Goal: Transaction & Acquisition: Download file/media

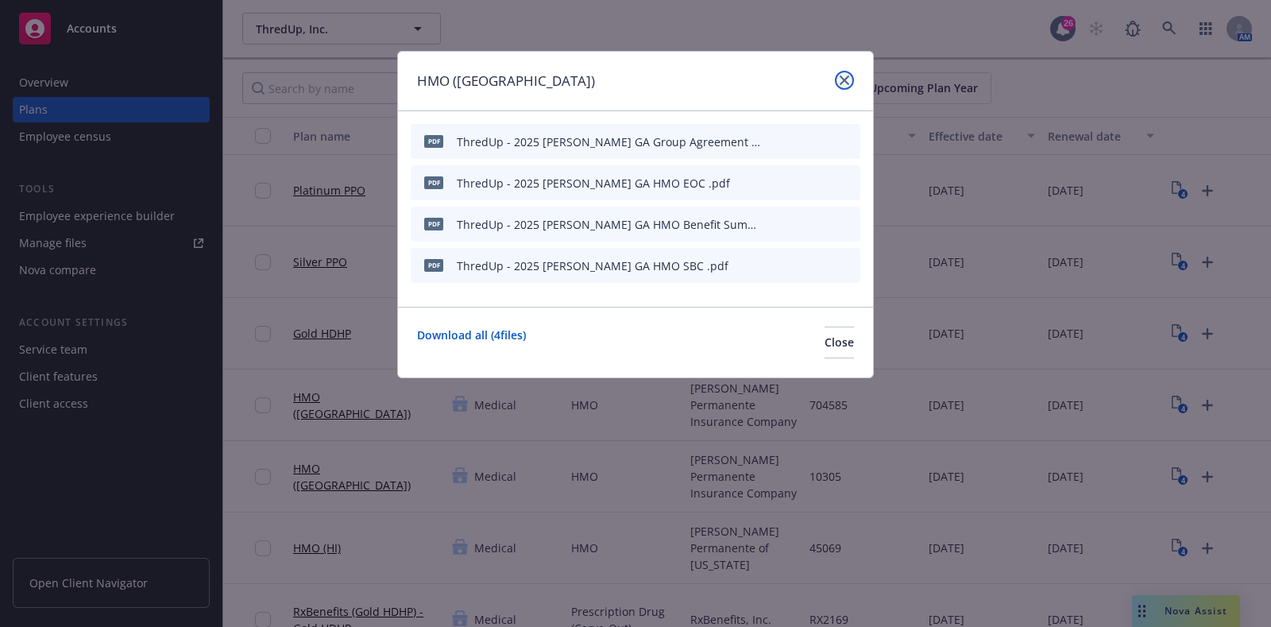
click at [842, 77] on icon "close" at bounding box center [845, 80] width 10 height 10
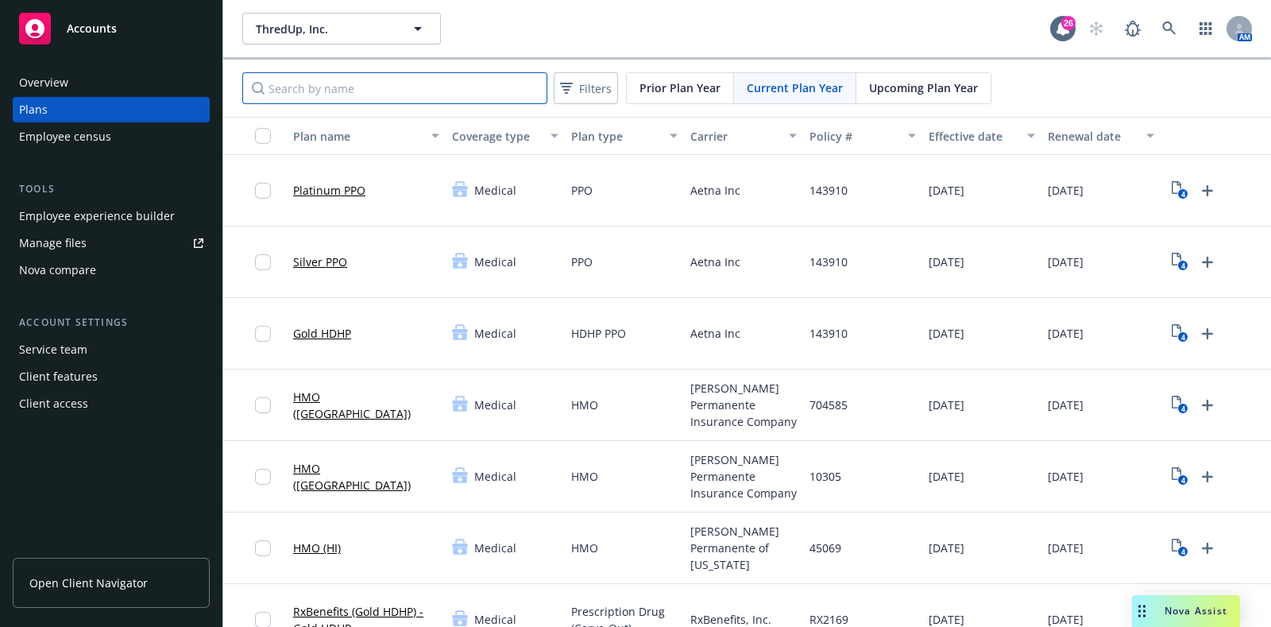
click at [404, 98] on input "Search by name" at bounding box center [394, 88] width 305 height 32
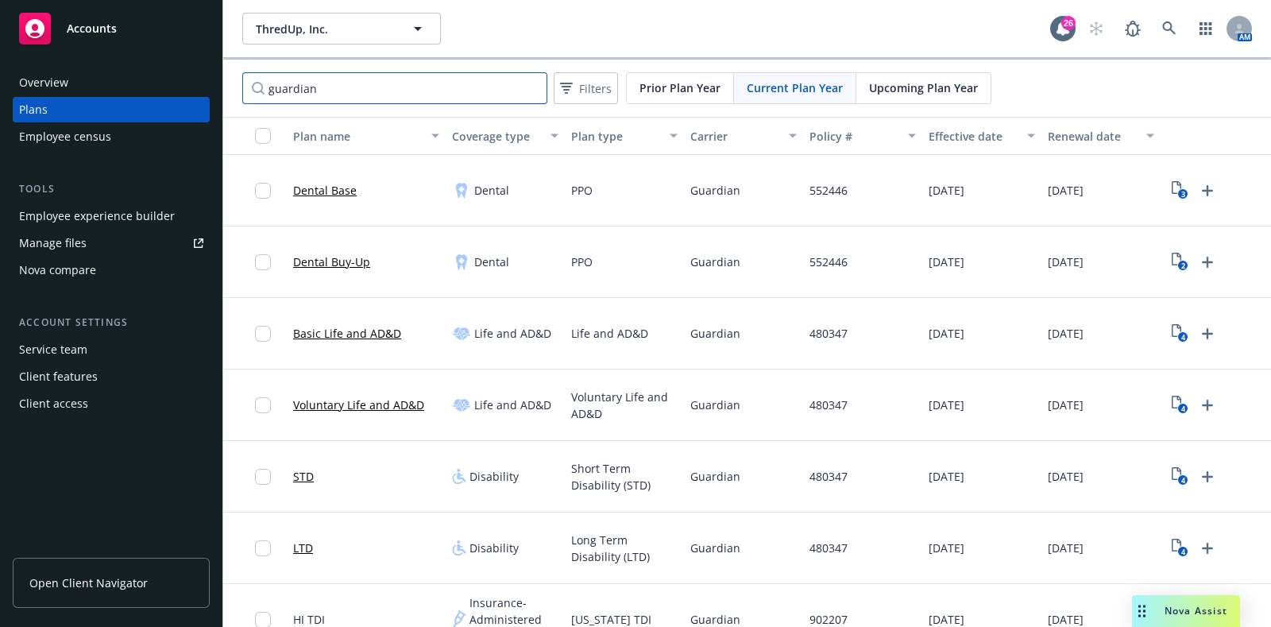
type input "guardian"
click at [1183, 194] on text "3" at bounding box center [1183, 194] width 4 height 10
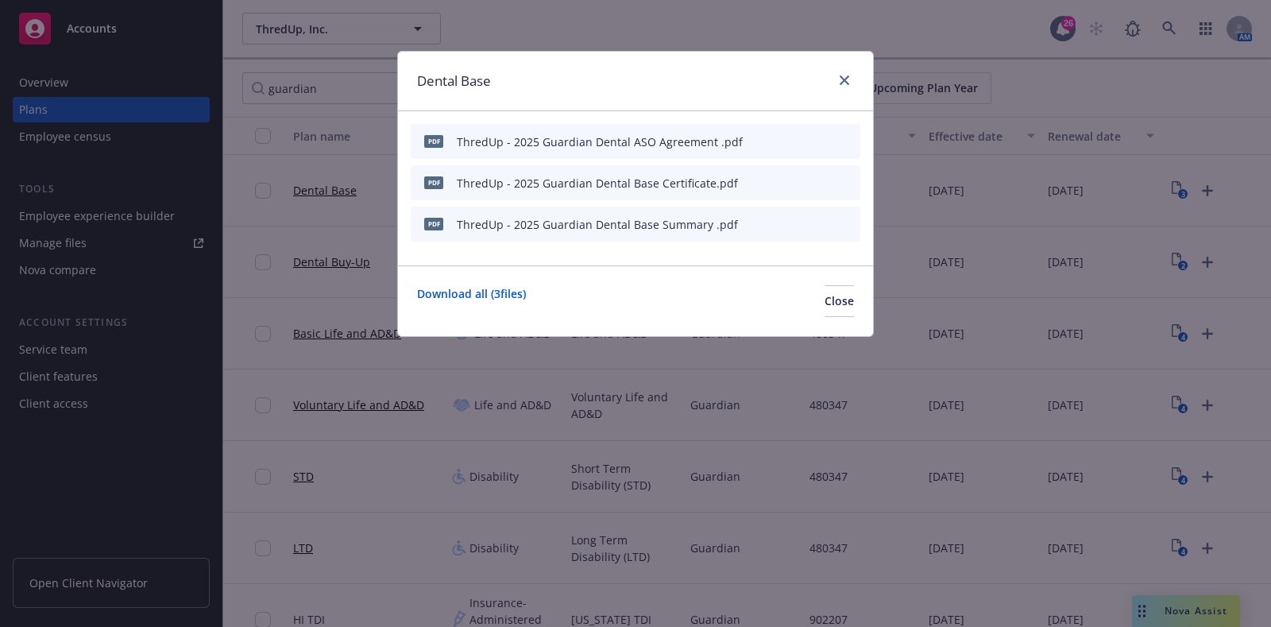
click at [791, 222] on icon "download file" at bounding box center [793, 223] width 13 height 13
click at [497, 286] on link "Download all ( 3 files)" at bounding box center [471, 301] width 109 height 32
click at [832, 75] on div at bounding box center [841, 81] width 25 height 21
click at [850, 81] on link "close" at bounding box center [844, 80] width 19 height 19
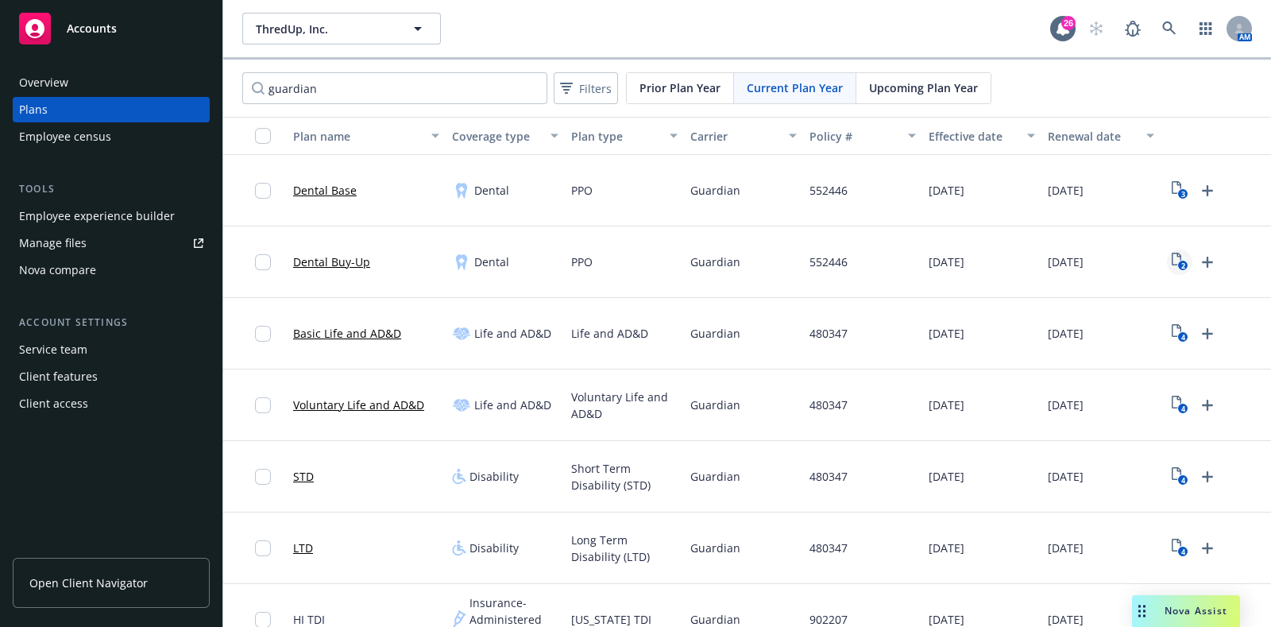
click at [1183, 261] on text "2" at bounding box center [1183, 266] width 4 height 10
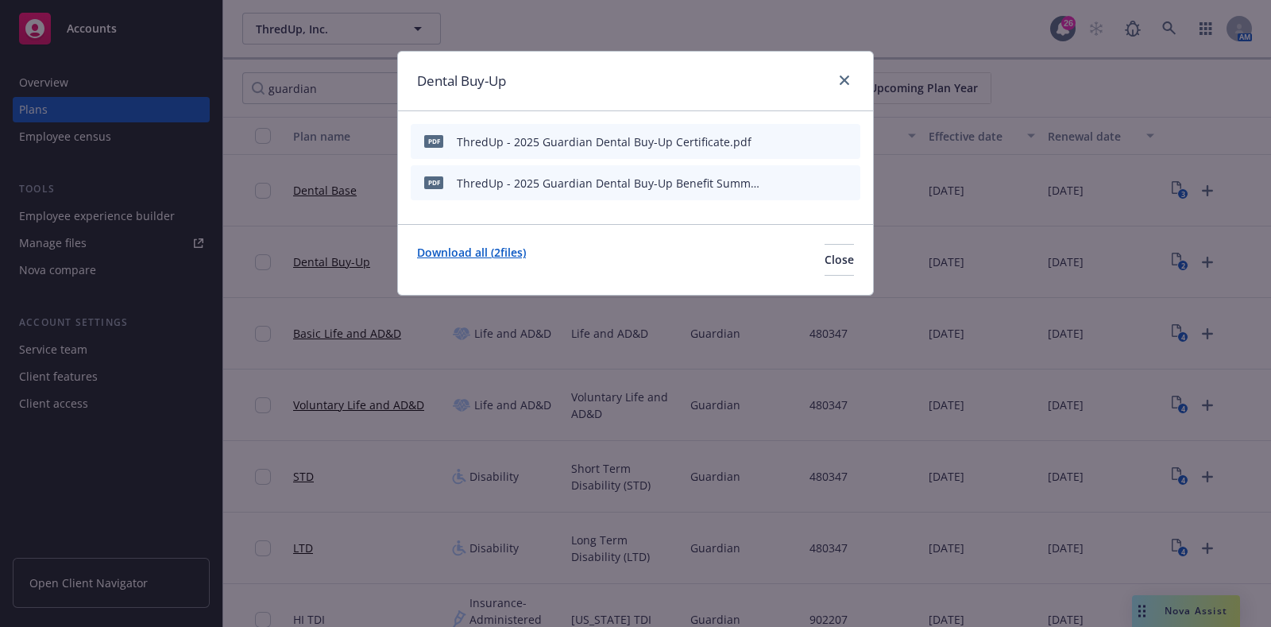
click at [475, 252] on link "Download all ( 2 files)" at bounding box center [471, 260] width 109 height 32
click at [844, 74] on link "close" at bounding box center [844, 80] width 19 height 19
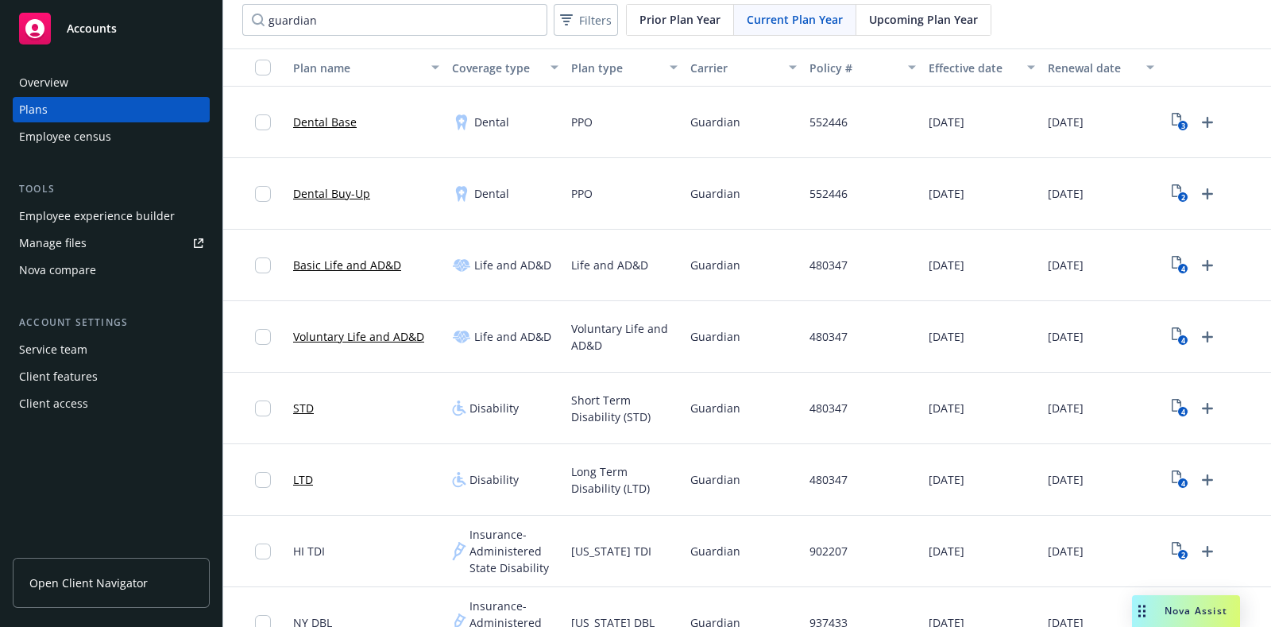
scroll to position [99, 0]
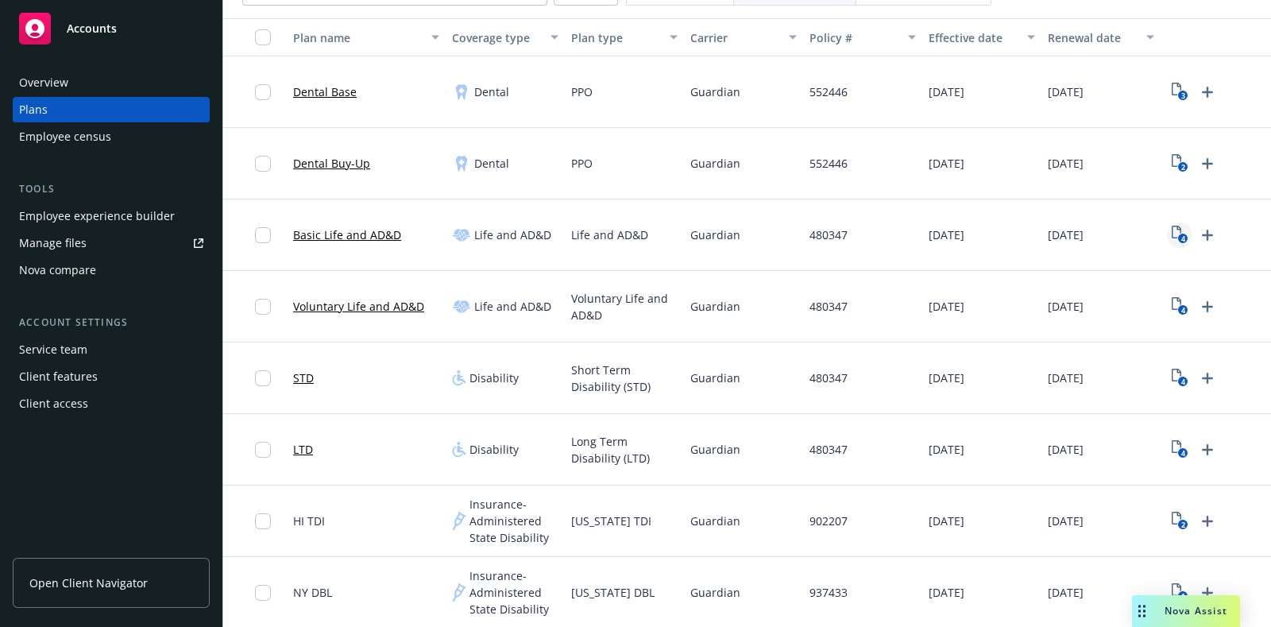
click at [1183, 234] on text "4" at bounding box center [1183, 239] width 4 height 10
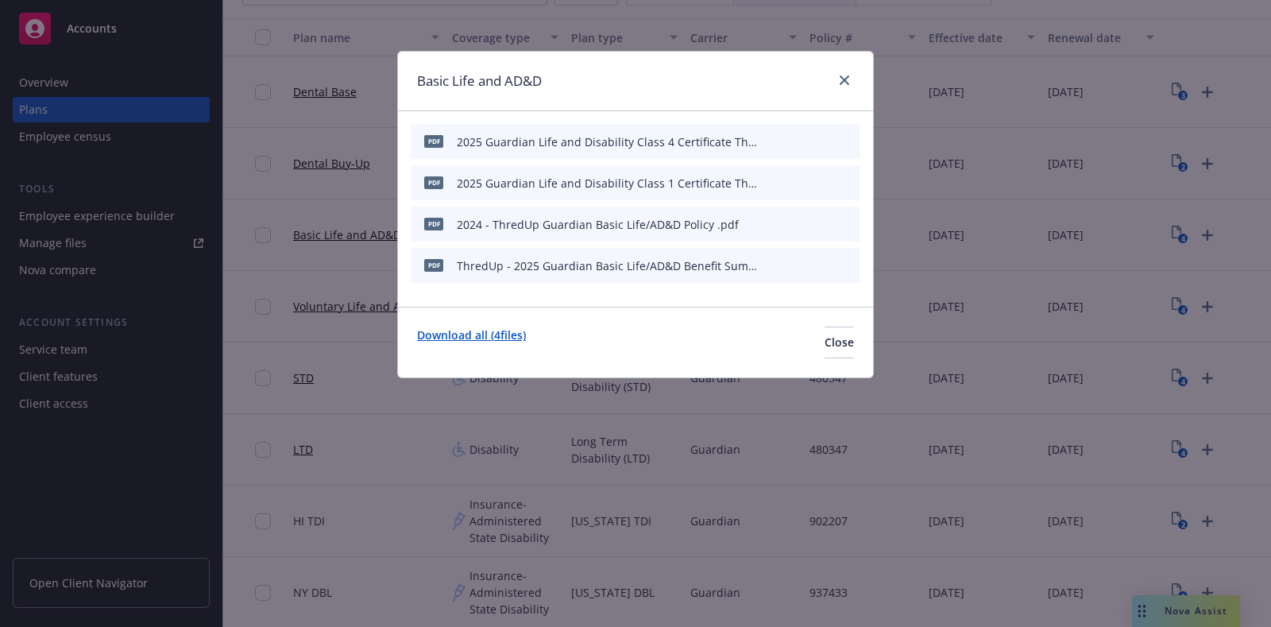
click at [497, 331] on link "Download all ( 4 files)" at bounding box center [471, 343] width 109 height 32
click at [856, 85] on div "Basic Life and AD&D" at bounding box center [635, 82] width 475 height 60
click at [845, 78] on icon "close" at bounding box center [845, 80] width 10 height 10
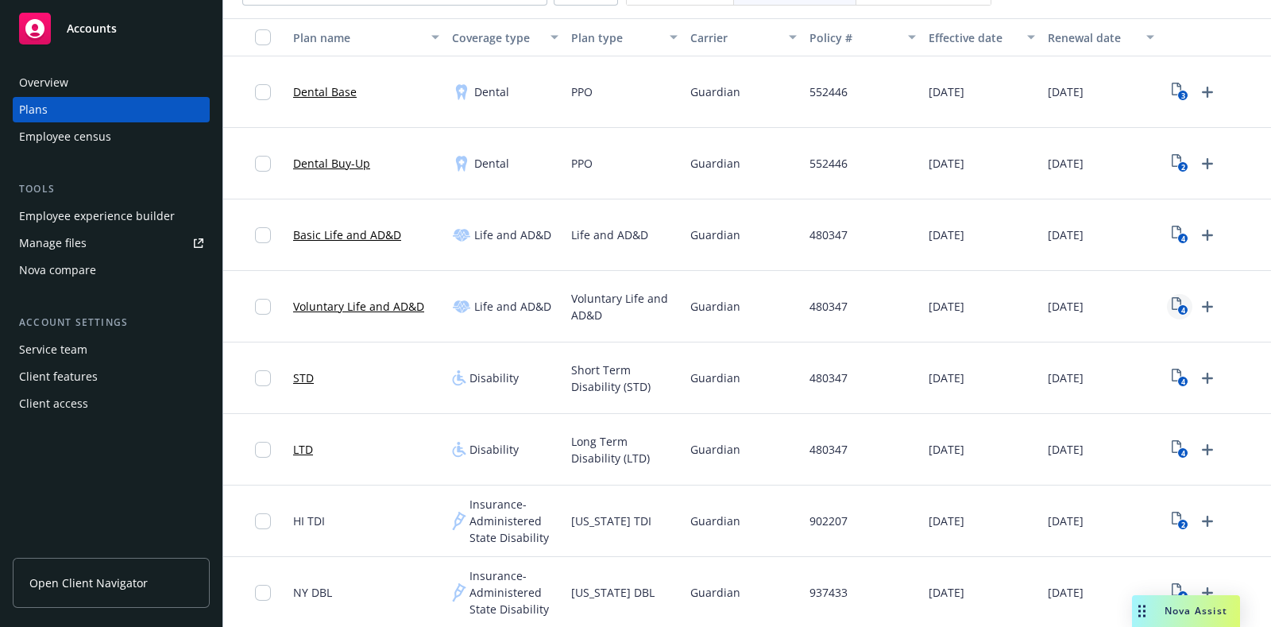
click at [1173, 306] on icon "4" at bounding box center [1180, 306] width 17 height 18
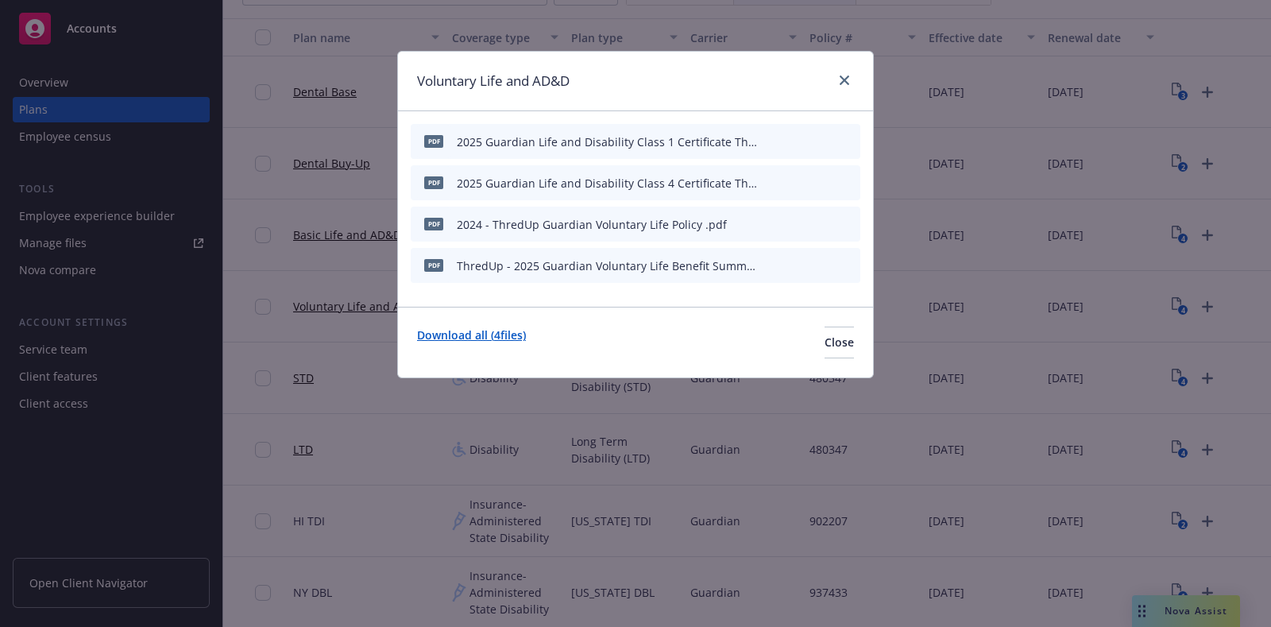
click at [479, 331] on link "Download all ( 4 files)" at bounding box center [471, 343] width 109 height 32
drag, startPoint x: 847, startPoint y: 73, endPoint x: 838, endPoint y: 86, distance: 15.4
click at [847, 73] on link "close" at bounding box center [844, 80] width 19 height 19
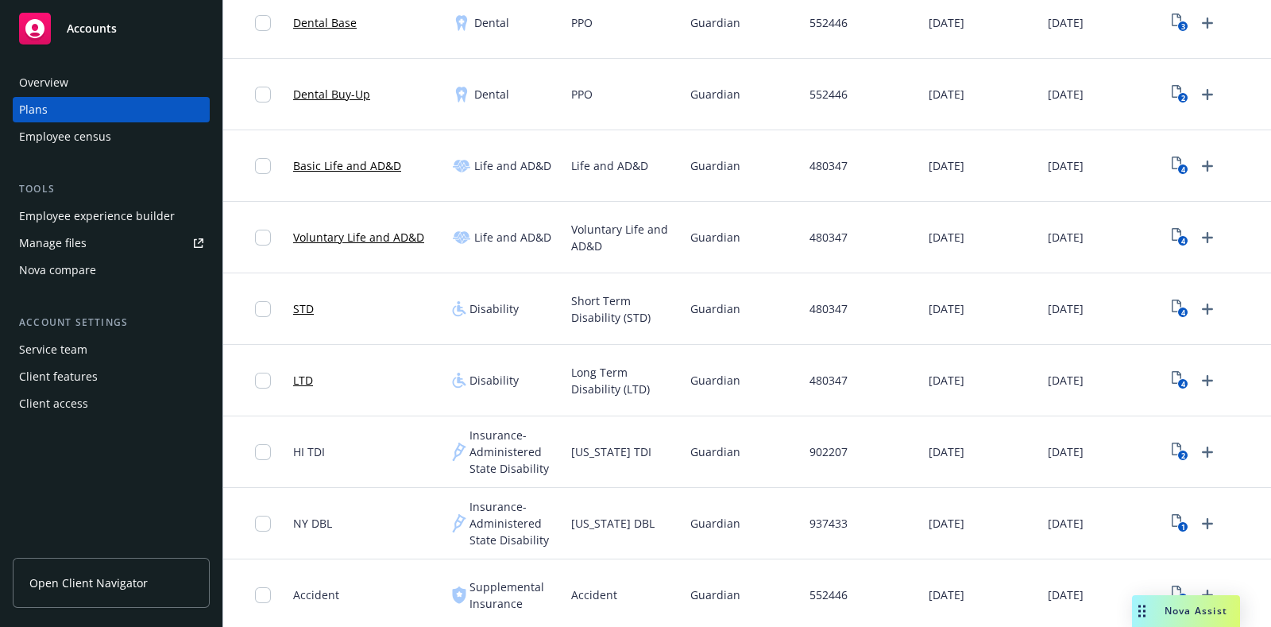
scroll to position [198, 0]
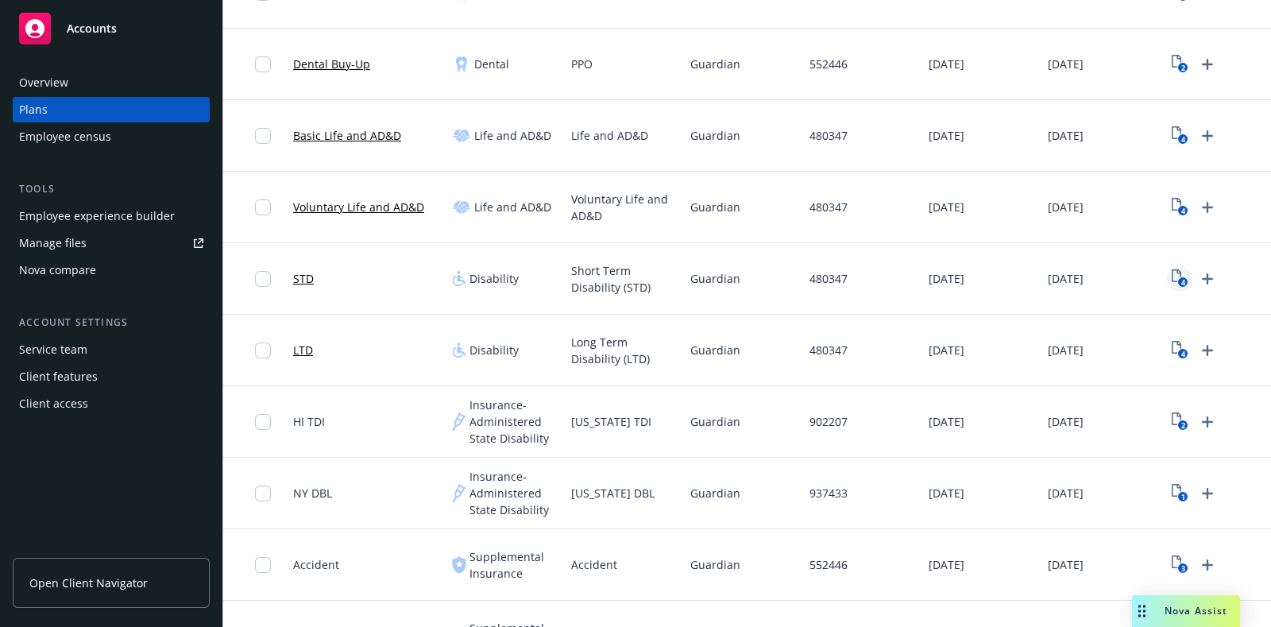
click at [1184, 277] on text "4" at bounding box center [1183, 282] width 4 height 10
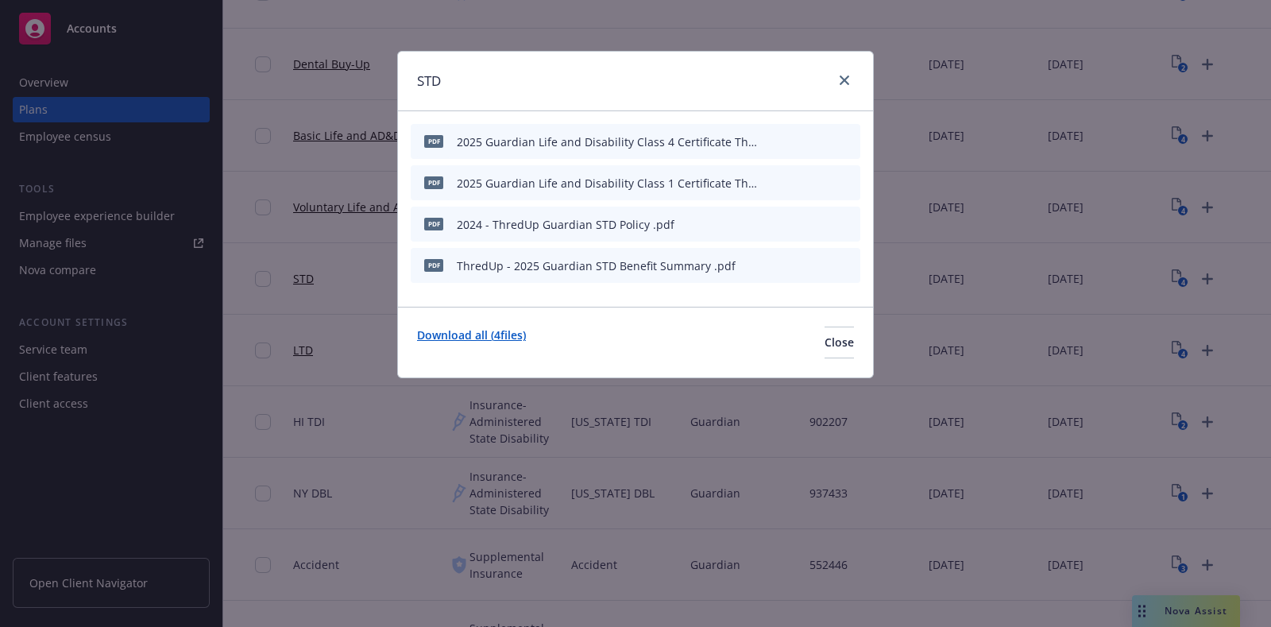
click at [479, 331] on link "Download all ( 4 files)" at bounding box center [471, 343] width 109 height 32
click at [848, 82] on icon "close" at bounding box center [845, 80] width 10 height 10
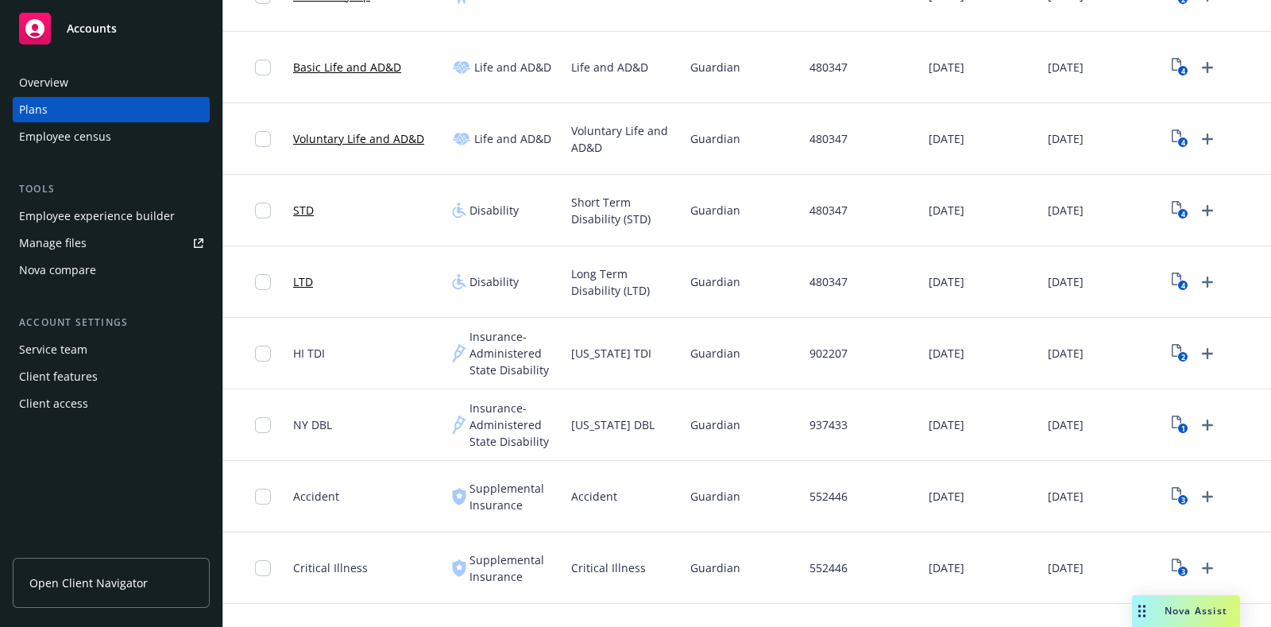
scroll to position [298, 0]
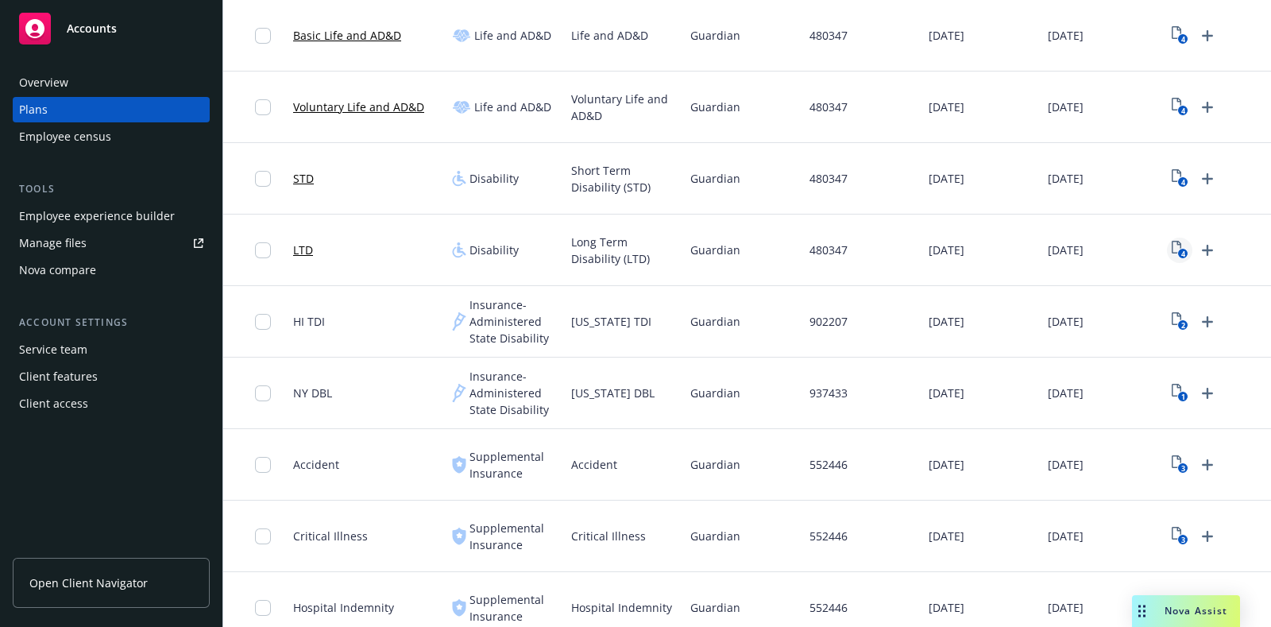
click at [1169, 252] on link "4" at bounding box center [1179, 250] width 25 height 25
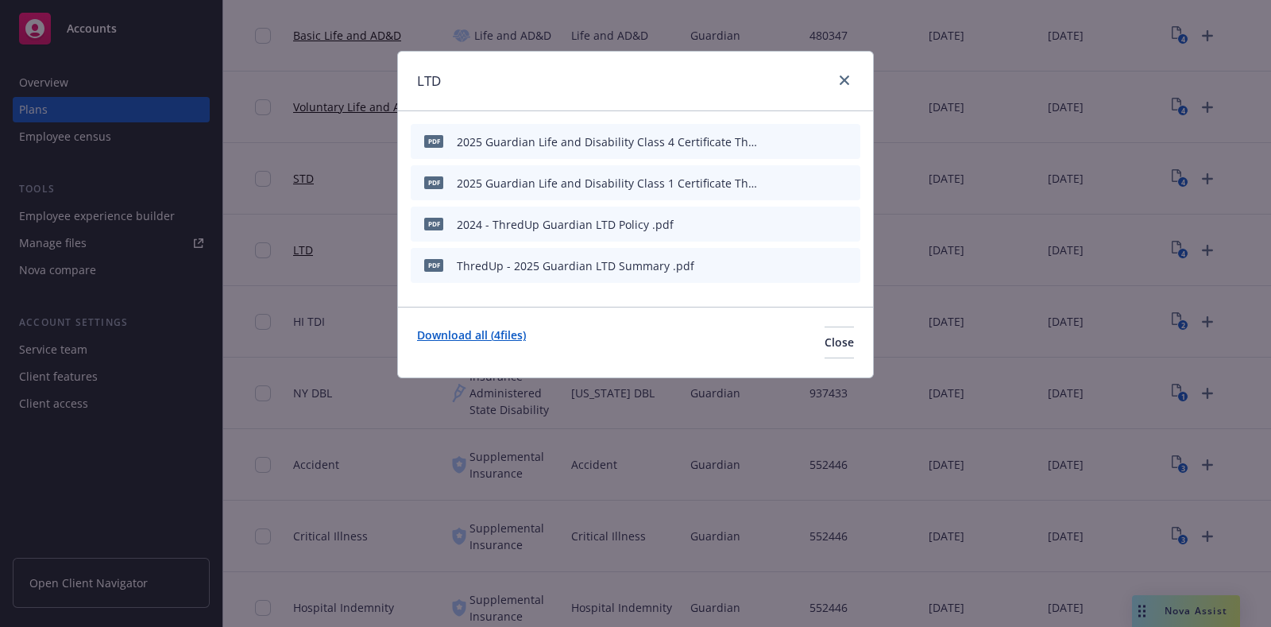
click at [447, 337] on link "Download all ( 4 files)" at bounding box center [471, 343] width 109 height 32
click at [845, 81] on icon "close" at bounding box center [845, 80] width 10 height 10
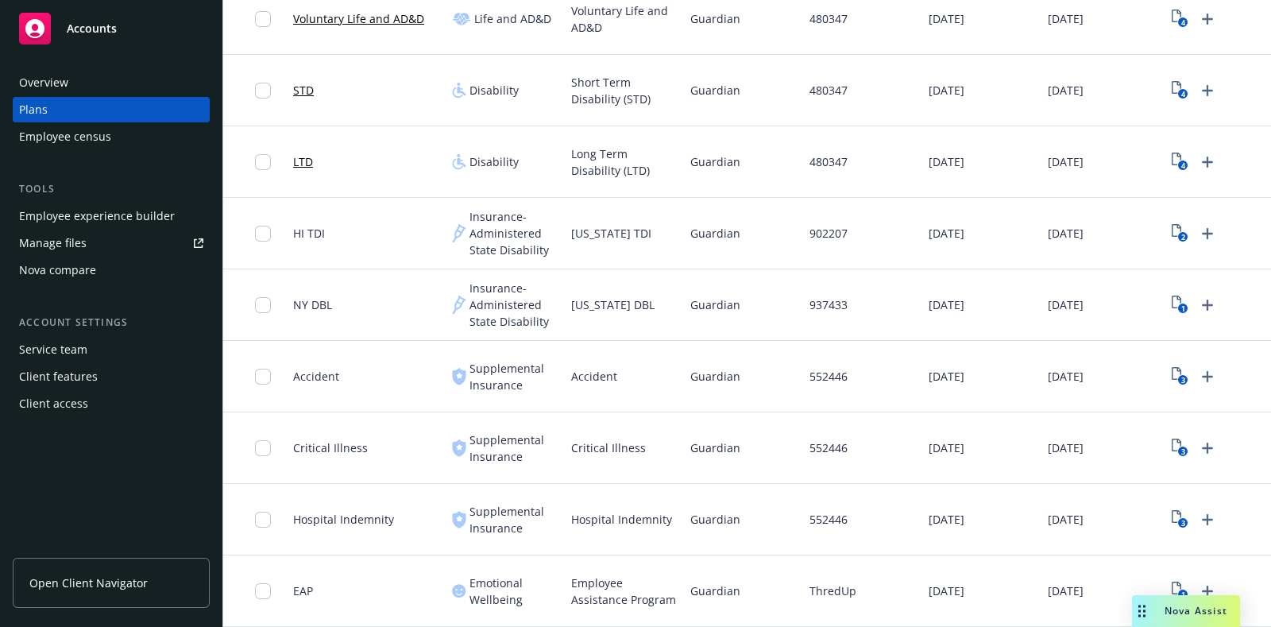
scroll to position [400, 0]
click at [1185, 367] on icon "3" at bounding box center [1180, 376] width 17 height 18
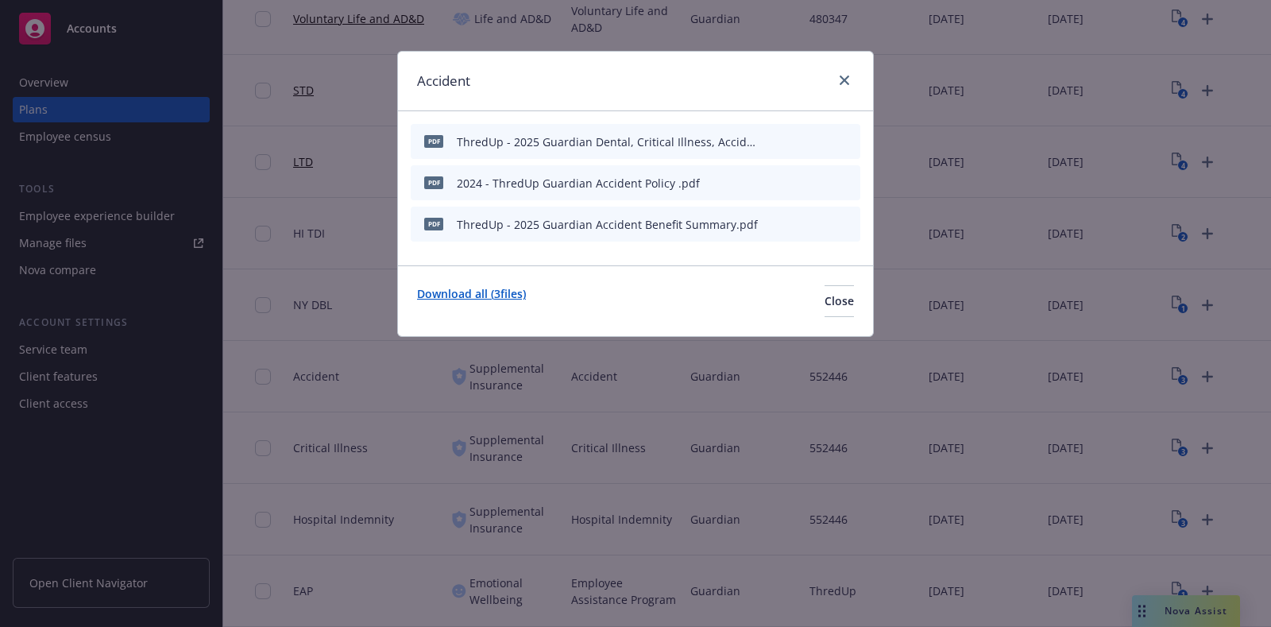
click at [484, 288] on link "Download all ( 3 files)" at bounding box center [471, 301] width 109 height 32
click at [847, 71] on div at bounding box center [841, 81] width 25 height 21
click at [850, 79] on link "close" at bounding box center [844, 80] width 19 height 19
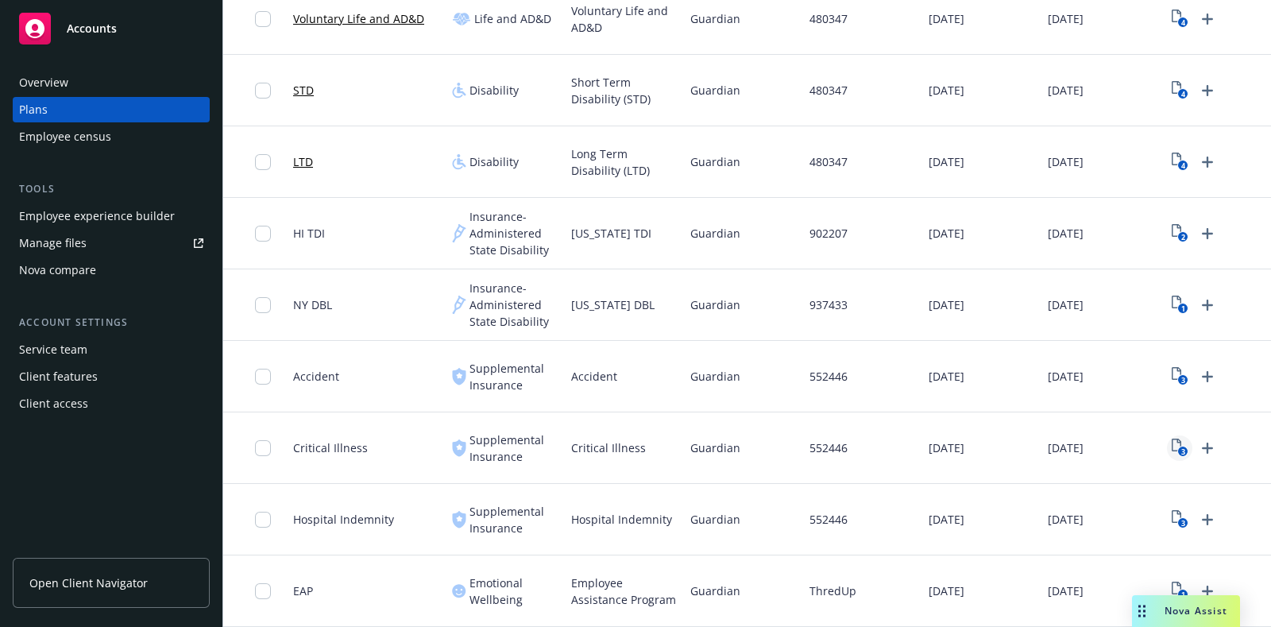
click at [1169, 439] on link "3" at bounding box center [1179, 447] width 25 height 25
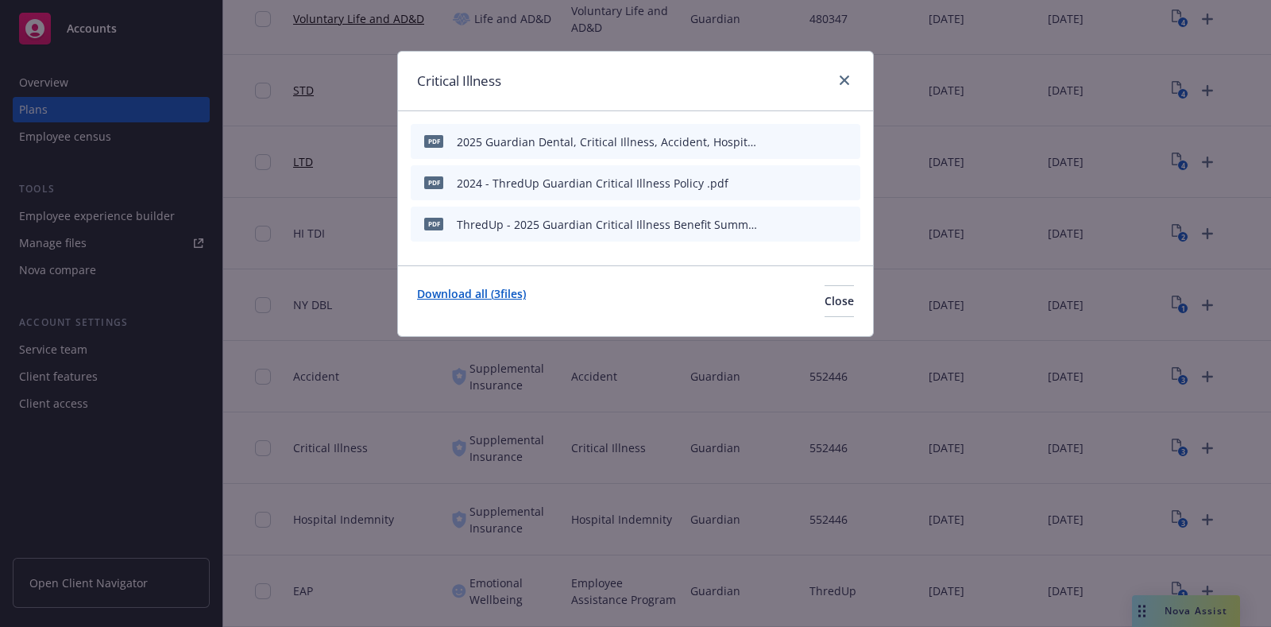
click at [485, 288] on link "Download all ( 3 files)" at bounding box center [471, 301] width 109 height 32
click at [837, 82] on link "close" at bounding box center [844, 80] width 19 height 19
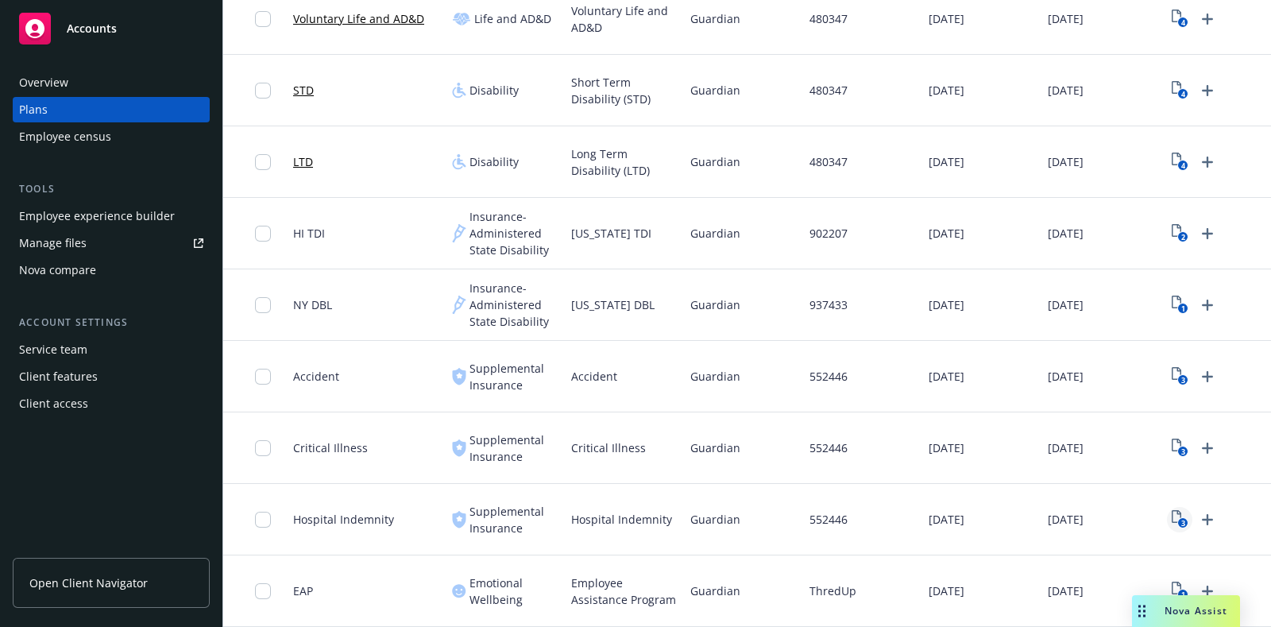
click at [1181, 518] on text "3" at bounding box center [1183, 523] width 4 height 10
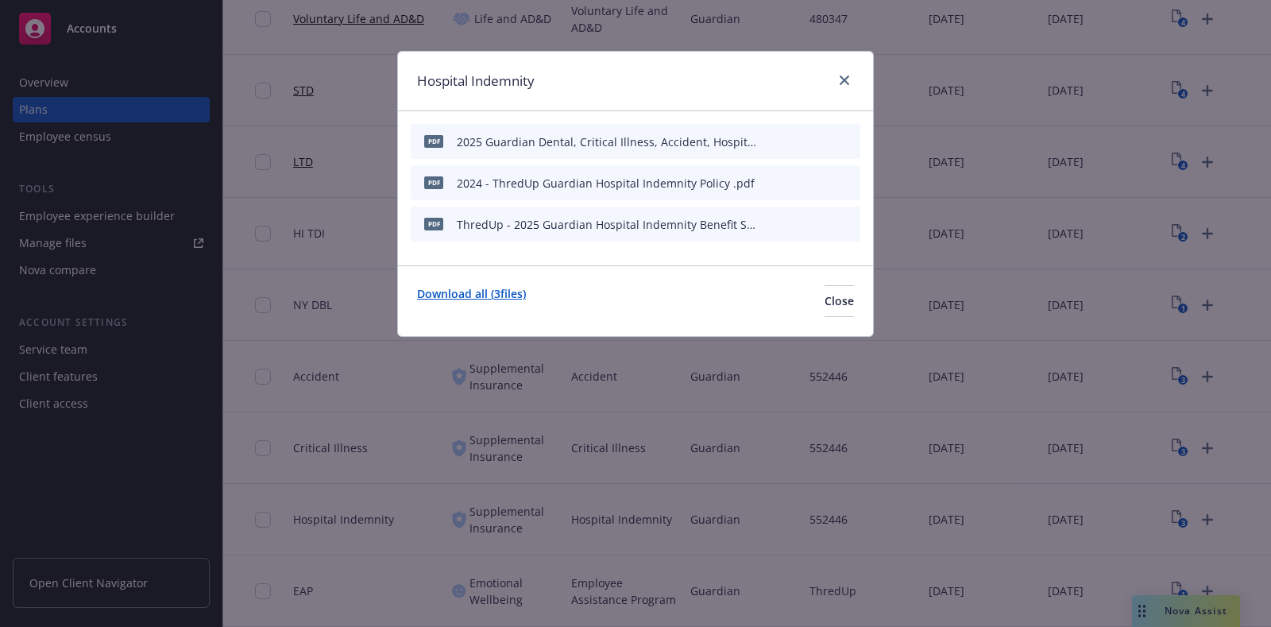
click at [448, 285] on link "Download all ( 3 files)" at bounding box center [471, 301] width 109 height 32
click at [849, 83] on icon "close" at bounding box center [845, 80] width 10 height 10
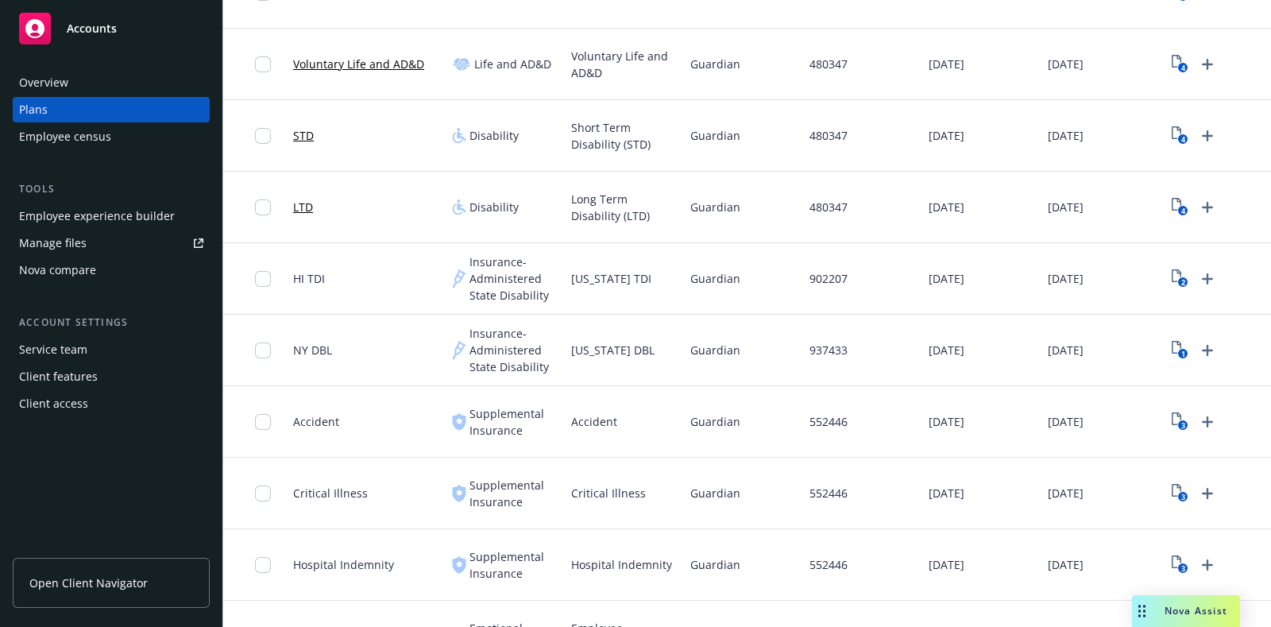
scroll to position [400, 0]
